Goal: Task Accomplishment & Management: Use online tool/utility

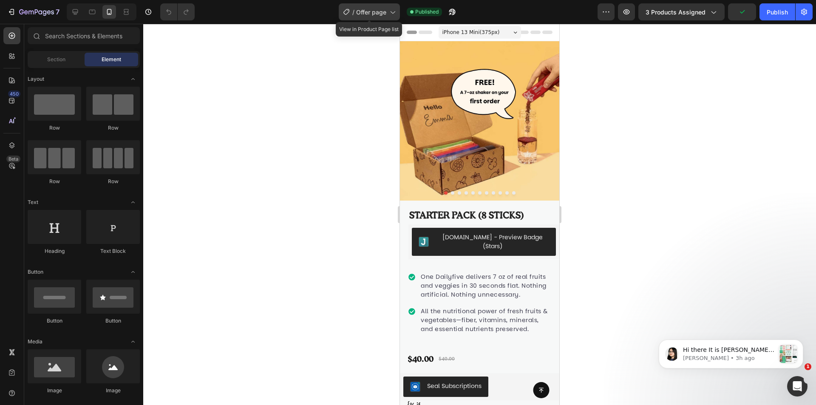
click at [387, 11] on div "/ Offer page" at bounding box center [369, 11] width 61 height 17
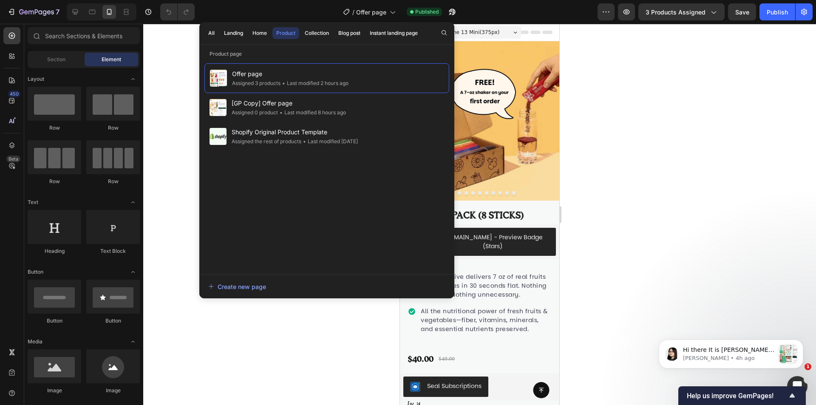
click at [597, 131] on div at bounding box center [479, 214] width 673 height 381
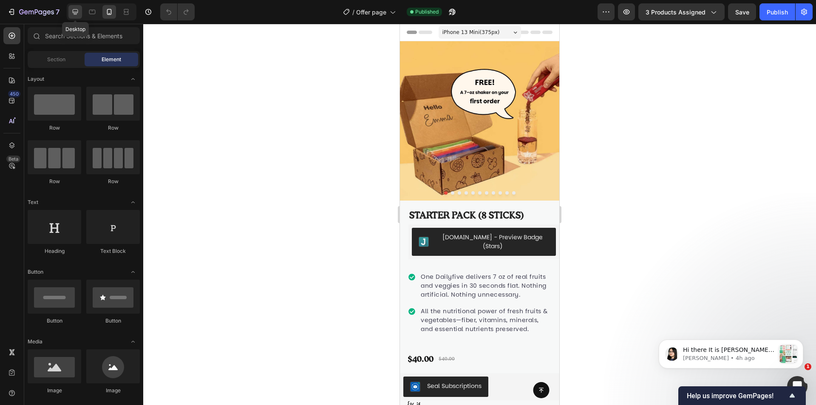
drag, startPoint x: 77, startPoint y: 9, endPoint x: 23, endPoint y: 37, distance: 60.6
click at [77, 9] on icon at bounding box center [75, 12] width 8 height 8
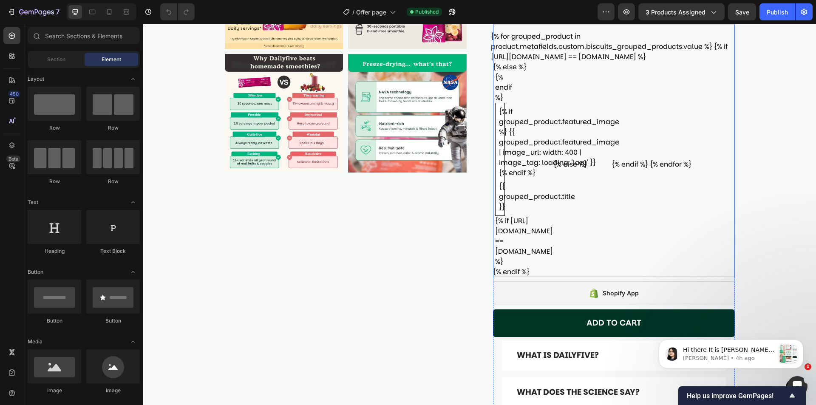
scroll to position [255, 0]
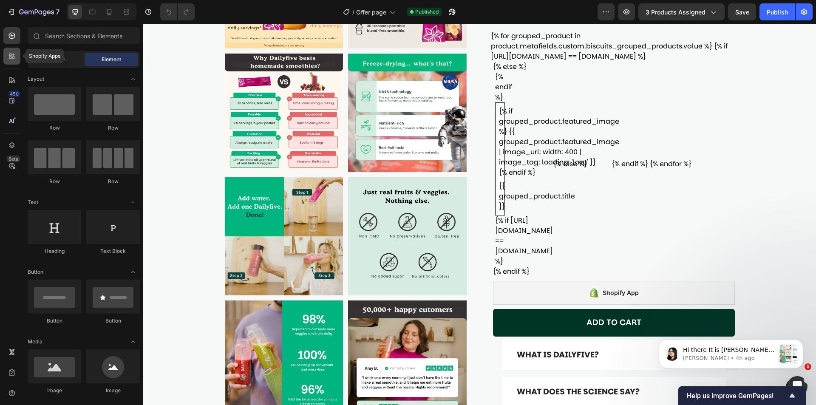
click at [10, 56] on icon at bounding box center [12, 56] width 8 height 8
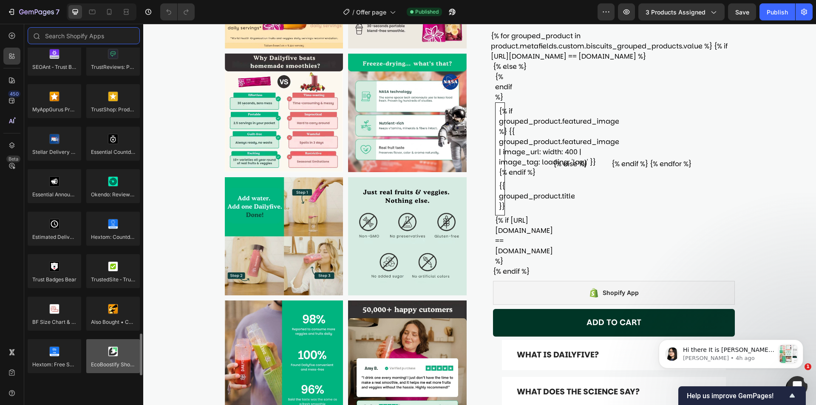
scroll to position [2351, 0]
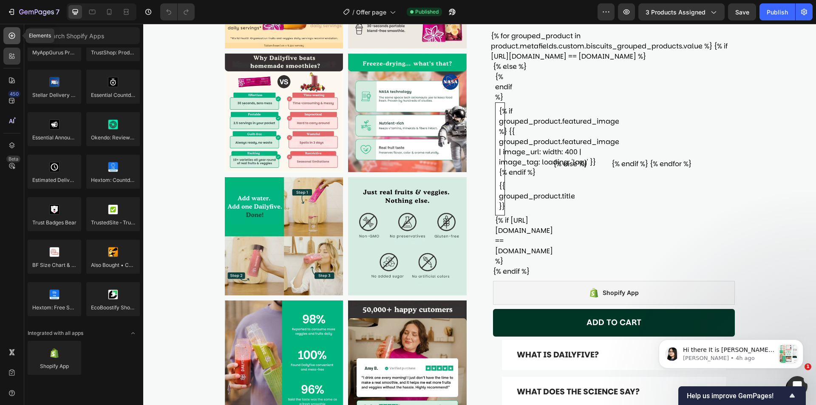
click at [16, 30] on div at bounding box center [11, 35] width 17 height 17
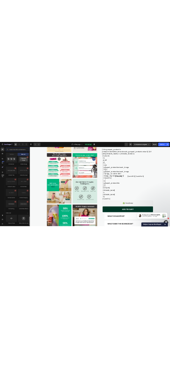
scroll to position [2239, 0]
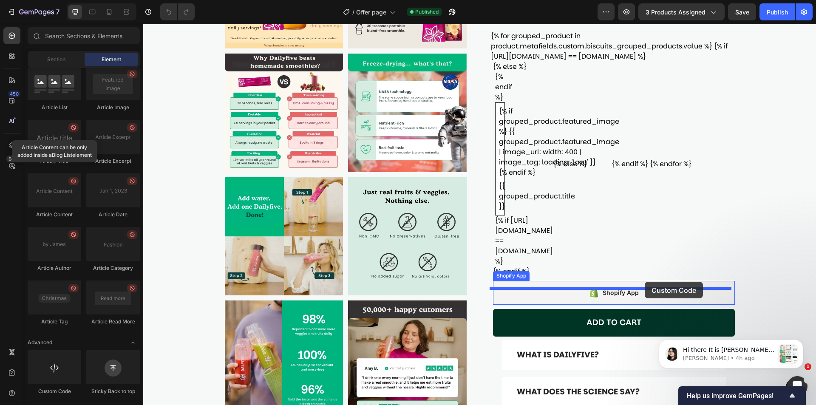
drag, startPoint x: 201, startPoint y: 390, endPoint x: 645, endPoint y: 282, distance: 456.5
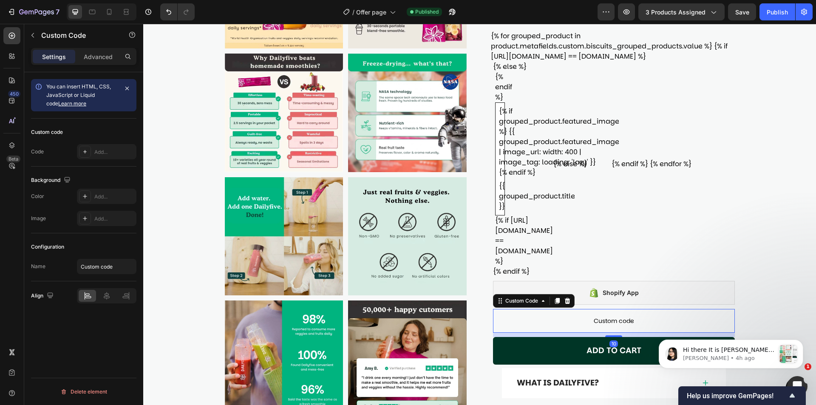
click at [630, 309] on p "Custom code" at bounding box center [614, 321] width 242 height 24
click at [108, 149] on div "Add..." at bounding box center [114, 152] width 40 height 8
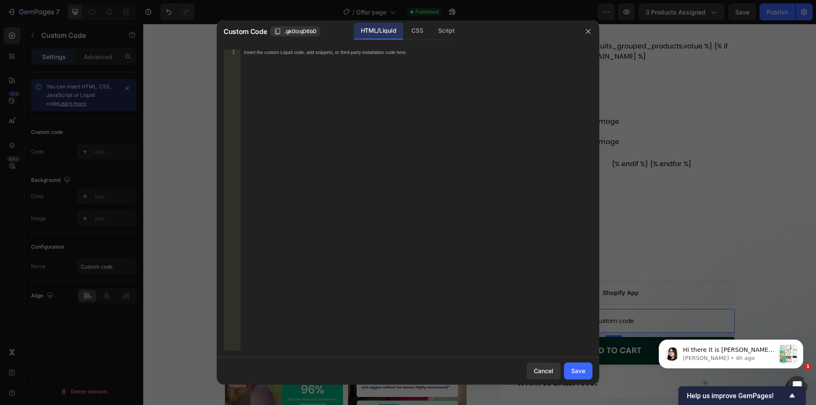
click at [383, 77] on div "Insert the custom Liquid code, add snippets, or third-party installation code h…" at bounding box center [416, 205] width 352 height 313
paste textarea "</script>"
type textarea "</script>"
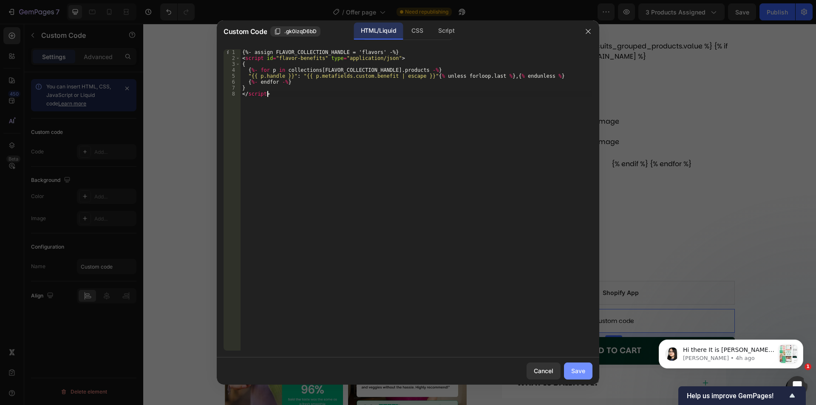
click at [578, 371] on div "Save" at bounding box center [578, 370] width 14 height 9
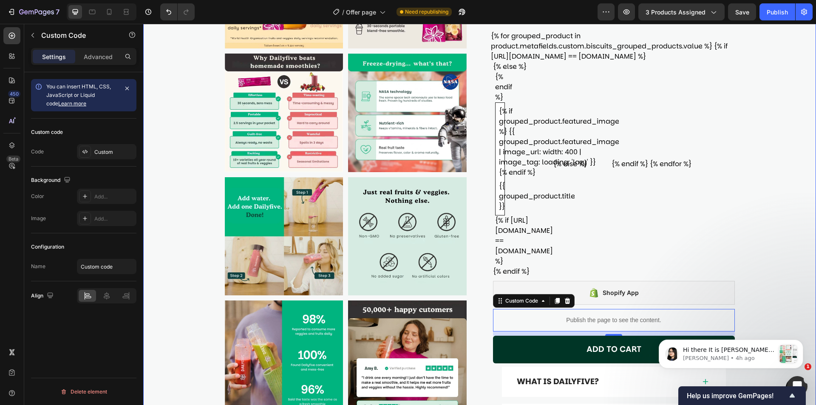
click at [758, 163] on div "Product Images Starter pack (8 sticks) Product Title [DOMAIN_NAME] - Preview Ba…" at bounding box center [479, 176] width 673 height 781
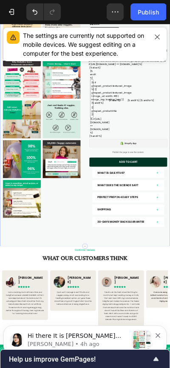
scroll to position [0, 0]
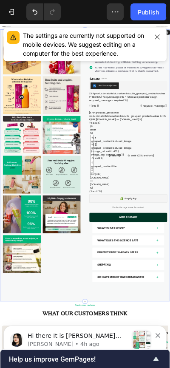
click at [157, 14] on div "Publish" at bounding box center [148, 12] width 21 height 9
